Goal: Navigation & Orientation: Find specific page/section

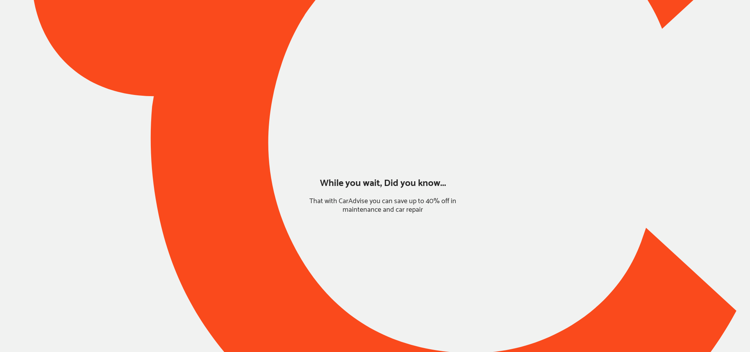
type input "*****"
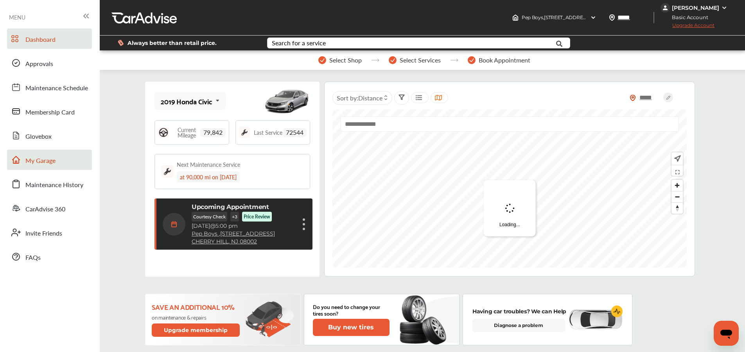
click at [62, 159] on link "My Garage" at bounding box center [49, 160] width 85 height 20
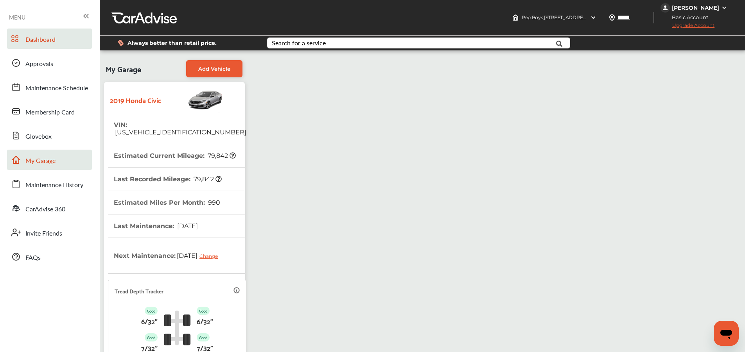
click at [52, 36] on span "Dashboard" at bounding box center [40, 40] width 30 height 10
